Goal: Navigation & Orientation: Understand site structure

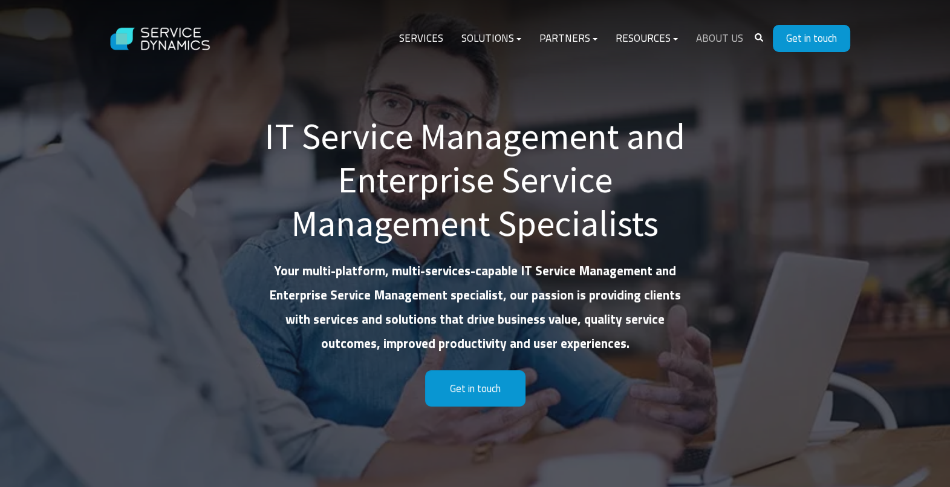
click at [709, 38] on link "About Us" at bounding box center [719, 38] width 65 height 29
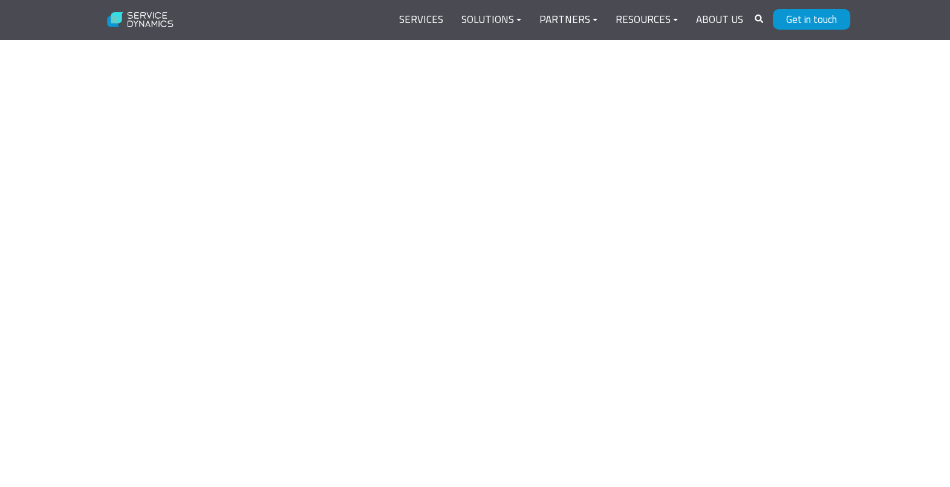
scroll to position [2267, 0]
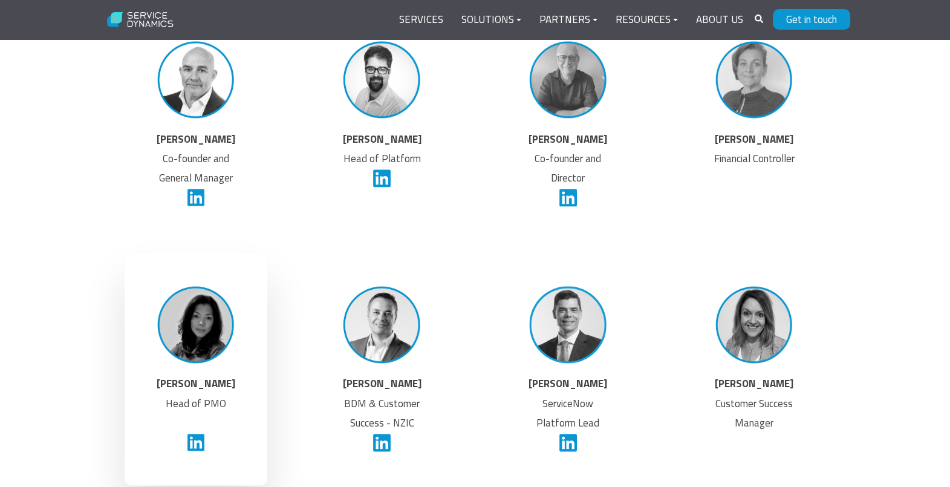
click at [186, 337] on img at bounding box center [196, 324] width 91 height 91
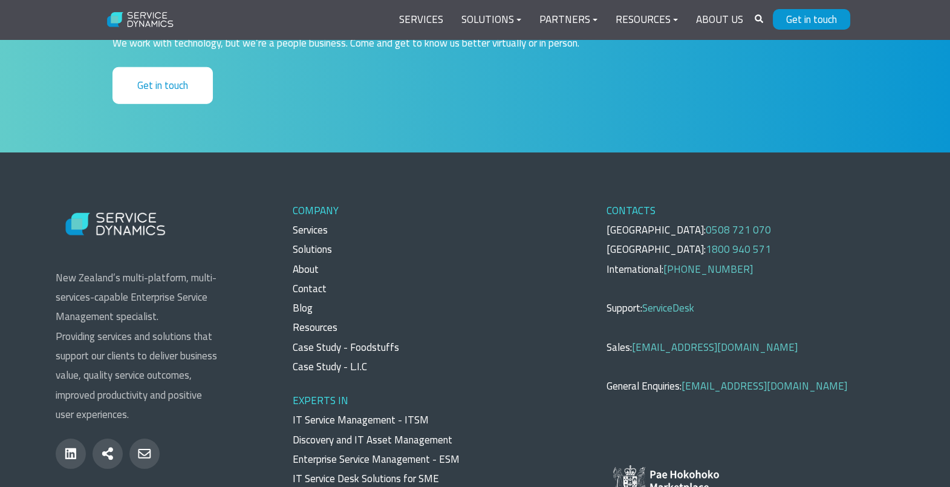
scroll to position [4411, 0]
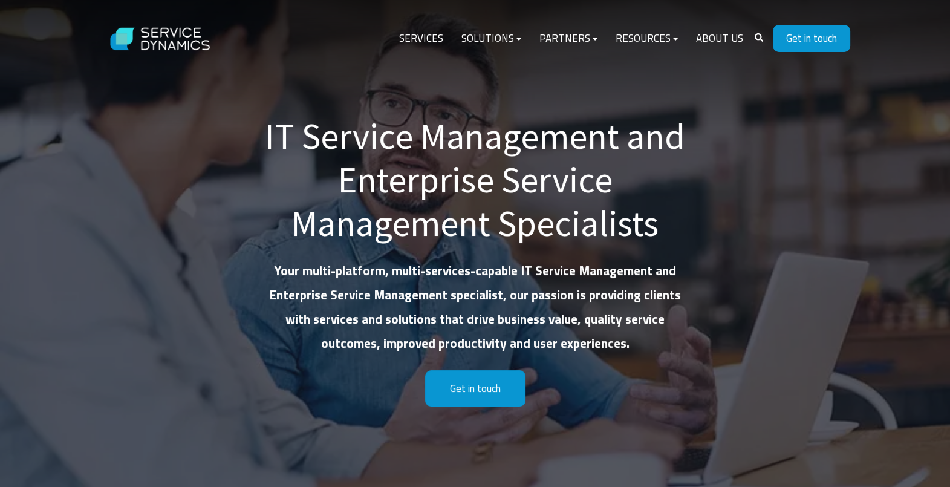
click at [118, 40] on img at bounding box center [160, 39] width 121 height 47
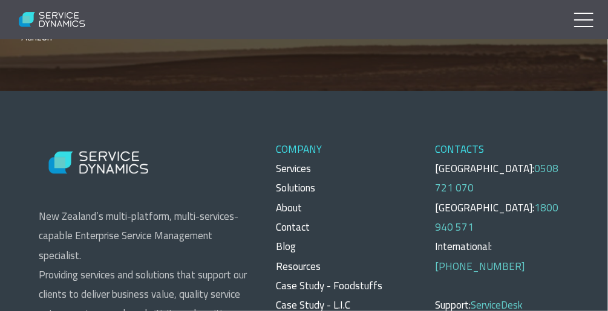
scroll to position [5601, 0]
